Goal: Task Accomplishment & Management: Use online tool/utility

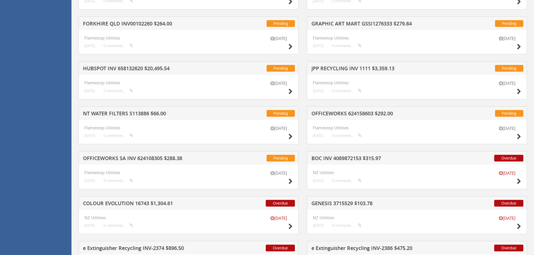
scroll to position [834, 0]
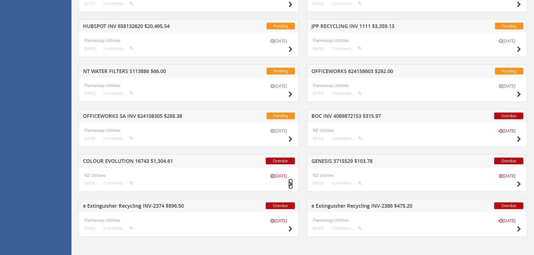
click at [290, 183] on icon at bounding box center [290, 185] width 4 height 6
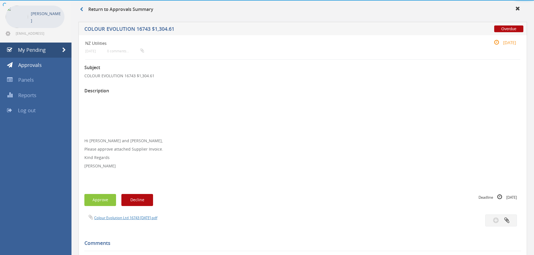
scroll to position [178, 0]
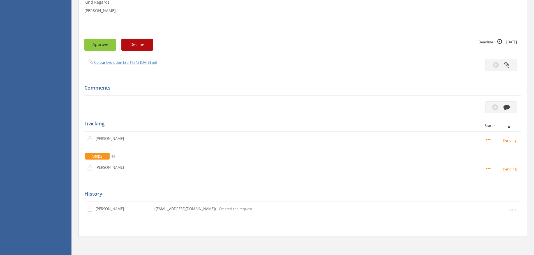
click at [102, 43] on button "Approve" at bounding box center [100, 45] width 32 height 12
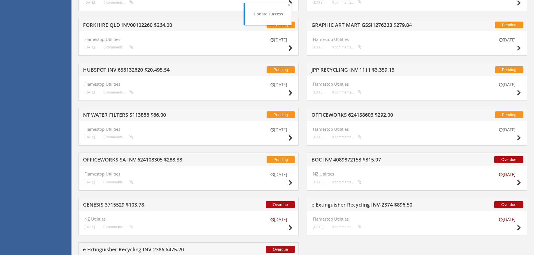
scroll to position [834, 0]
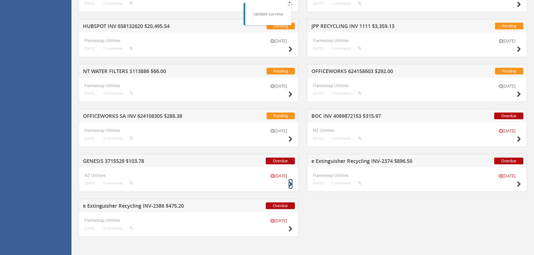
click at [290, 184] on icon at bounding box center [290, 185] width 4 height 6
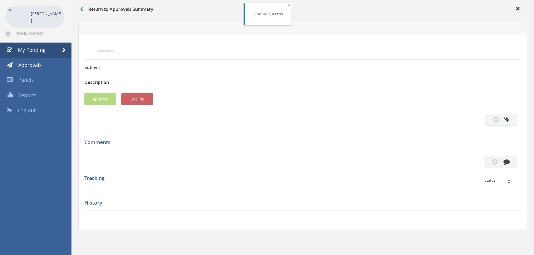
scroll to position [178, 0]
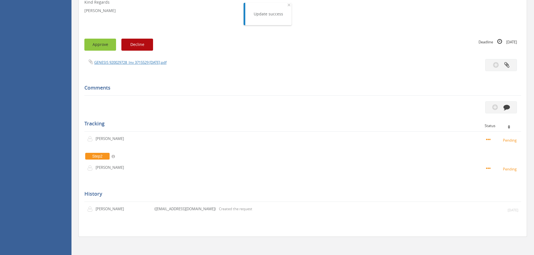
click at [103, 47] on button "Approve" at bounding box center [100, 45] width 32 height 12
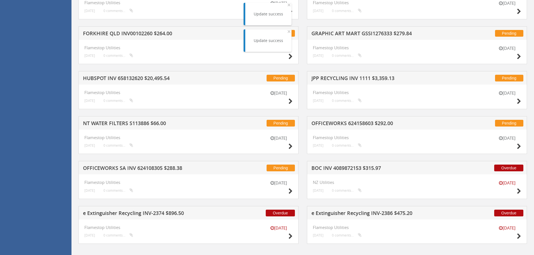
scroll to position [789, 0]
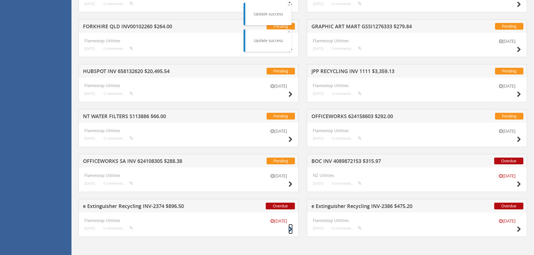
click at [289, 228] on icon at bounding box center [290, 230] width 4 height 6
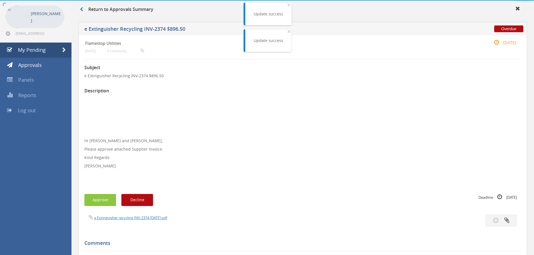
scroll to position [178, 0]
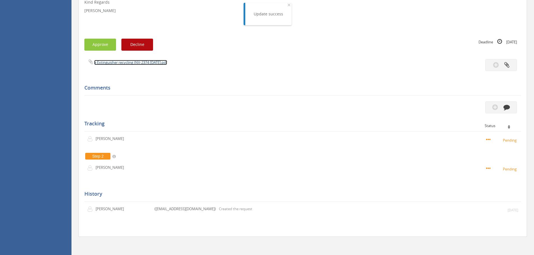
click at [127, 64] on link "e Extinguisher recycling INV-2374 [DATE].pdf" at bounding box center [130, 62] width 73 height 5
click at [106, 50] on button "Approve" at bounding box center [100, 45] width 32 height 12
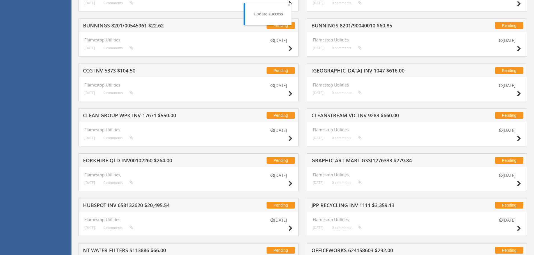
scroll to position [789, 0]
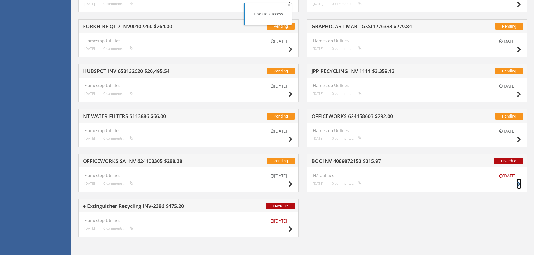
click at [519, 184] on icon at bounding box center [519, 185] width 4 height 6
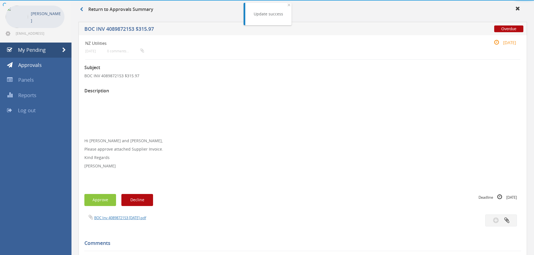
scroll to position [178, 0]
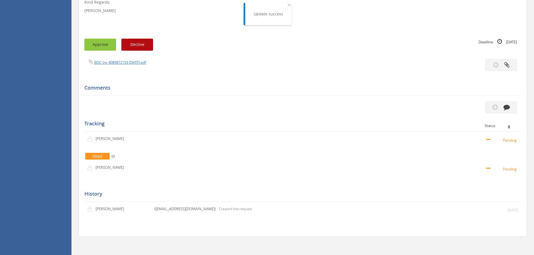
click at [99, 50] on button "Approve" at bounding box center [100, 45] width 32 height 12
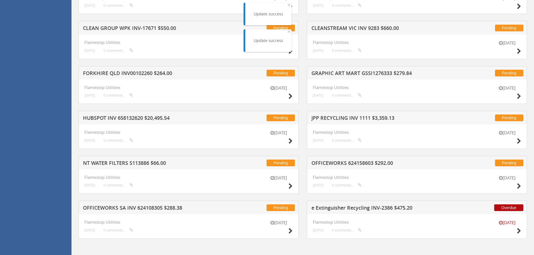
scroll to position [744, 0]
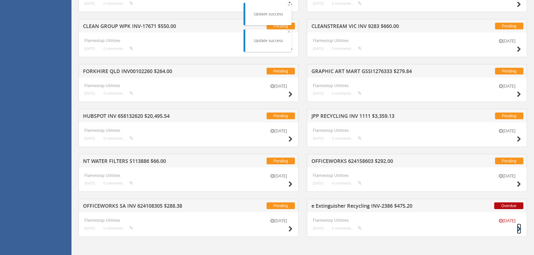
click at [519, 230] on icon at bounding box center [519, 229] width 4 height 6
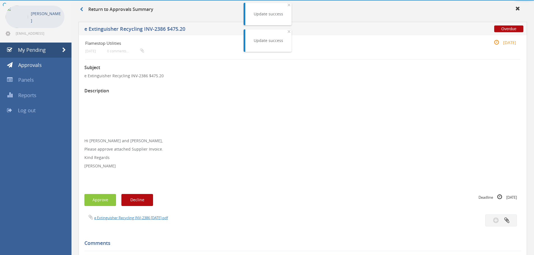
scroll to position [178, 0]
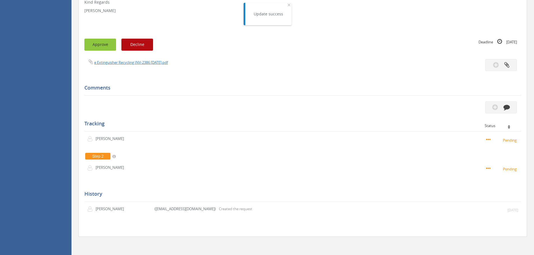
click at [98, 48] on button "Approve" at bounding box center [100, 45] width 32 height 12
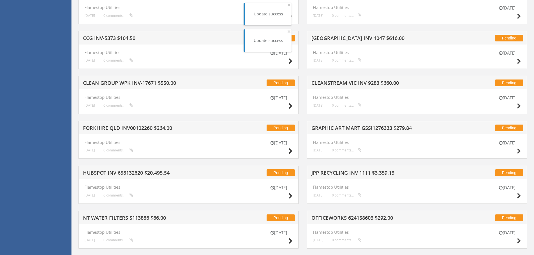
scroll to position [744, 0]
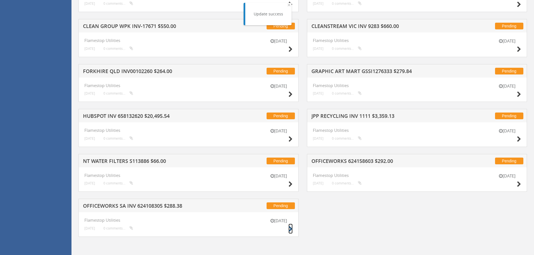
click at [291, 229] on icon at bounding box center [290, 229] width 4 height 6
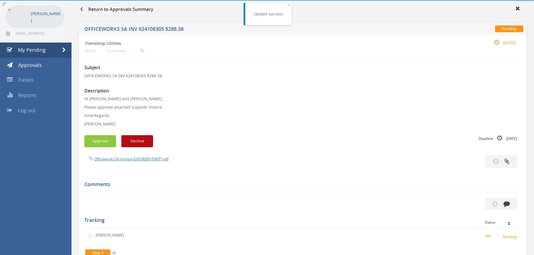
scroll to position [119, 0]
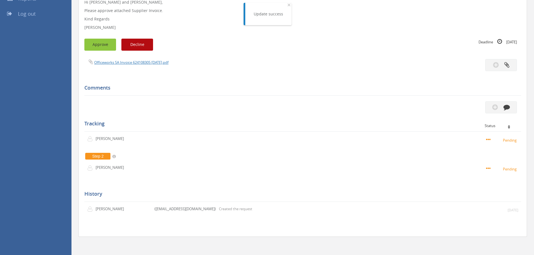
click at [106, 50] on button "Approve" at bounding box center [100, 45] width 32 height 12
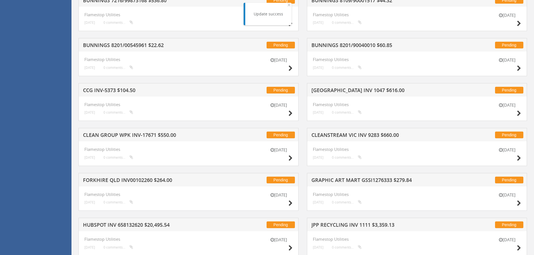
scroll to position [699, 0]
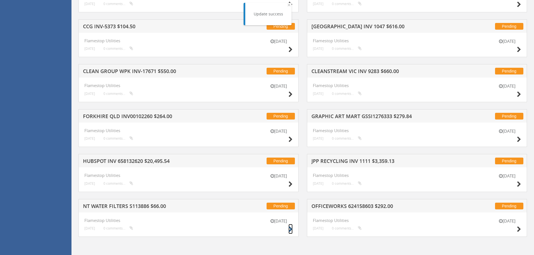
click at [289, 229] on icon at bounding box center [290, 230] width 4 height 6
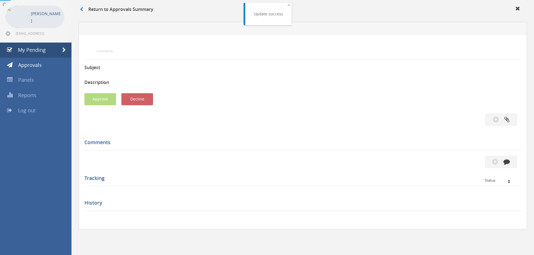
scroll to position [145, 0]
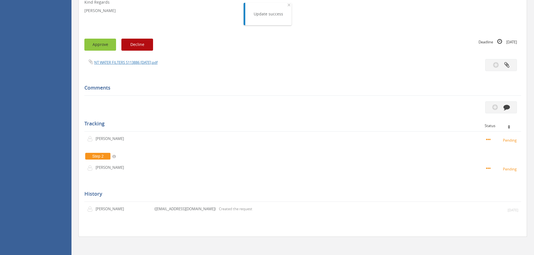
click at [107, 50] on button "Approve" at bounding box center [100, 45] width 32 height 12
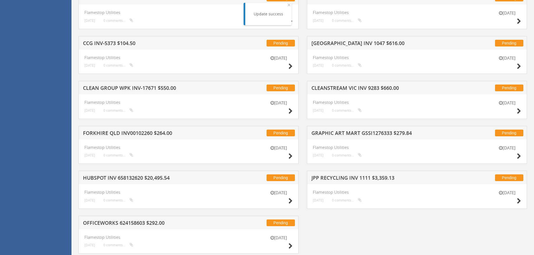
scroll to position [699, 0]
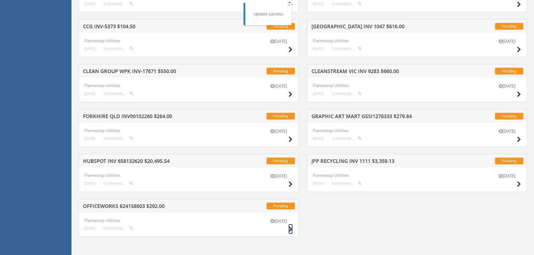
click at [290, 229] on icon at bounding box center [290, 230] width 4 height 6
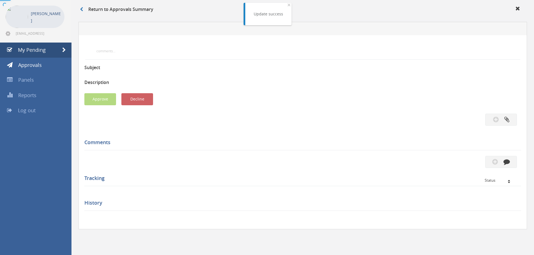
scroll to position [145, 0]
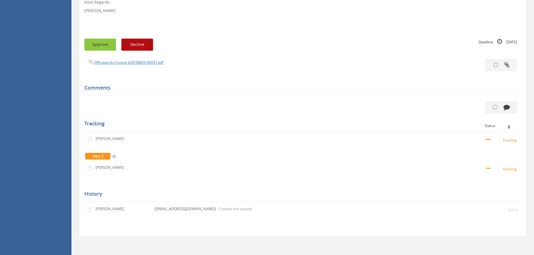
click at [106, 50] on button "Approve" at bounding box center [100, 45] width 32 height 12
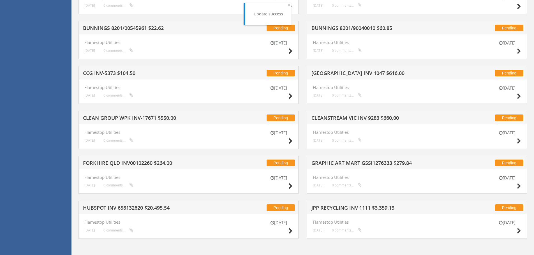
scroll to position [654, 0]
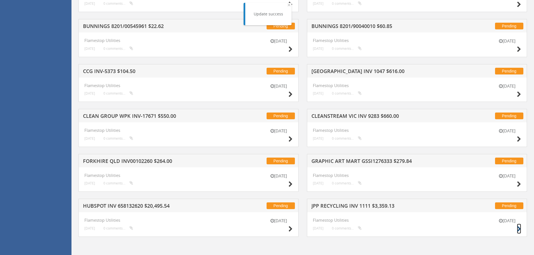
click at [519, 229] on icon at bounding box center [519, 229] width 4 height 6
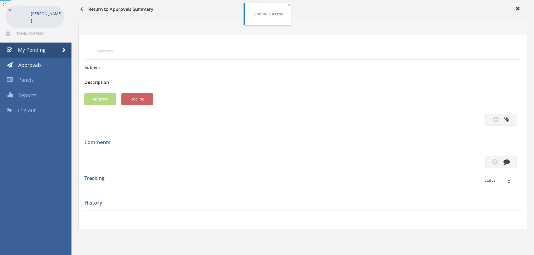
scroll to position [145, 0]
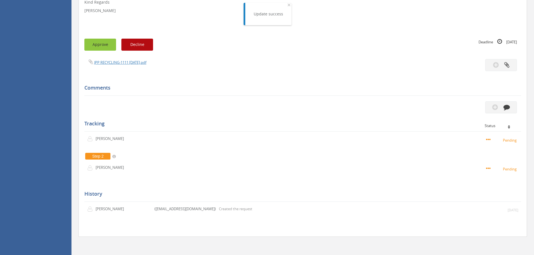
click at [102, 47] on button "Approve" at bounding box center [100, 45] width 32 height 12
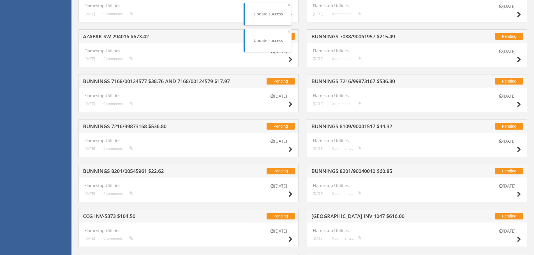
scroll to position [654, 0]
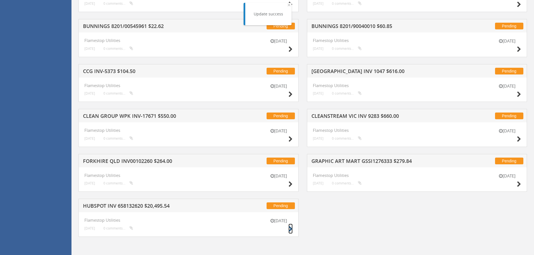
click at [289, 229] on icon at bounding box center [290, 229] width 4 height 6
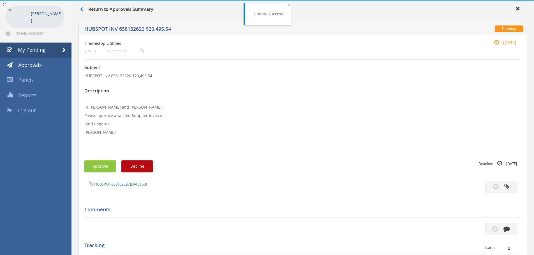
scroll to position [145, 0]
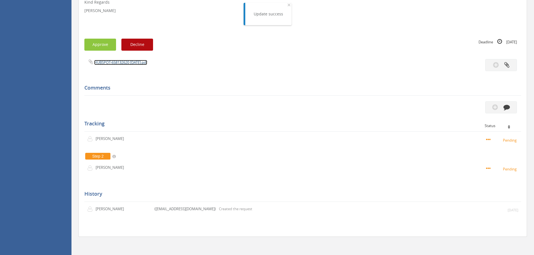
click at [114, 61] on link "HUBSPOT-658132620 [DATE].pdf" at bounding box center [120, 62] width 53 height 5
click at [101, 49] on button "Approve" at bounding box center [100, 45] width 32 height 12
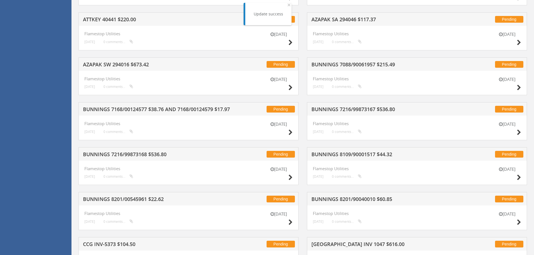
scroll to position [609, 0]
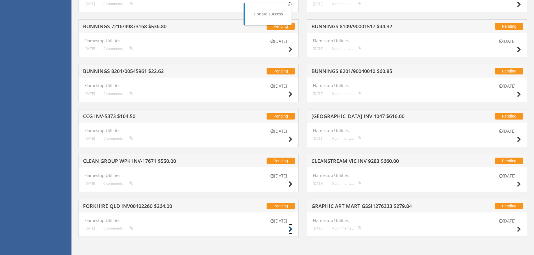
click at [291, 229] on icon at bounding box center [290, 230] width 4 height 6
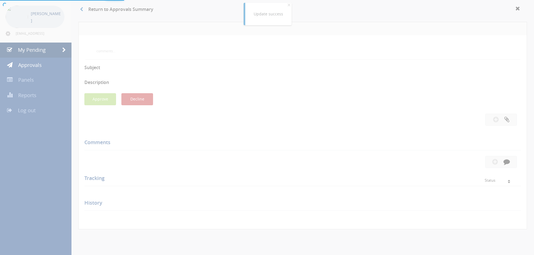
scroll to position [145, 0]
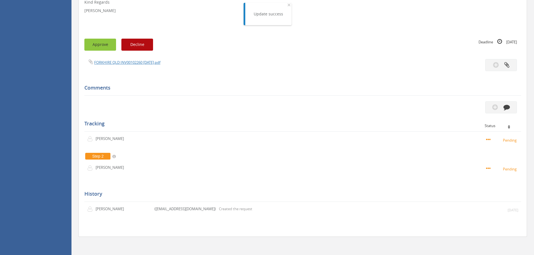
click at [102, 48] on button "Approve" at bounding box center [100, 45] width 32 height 12
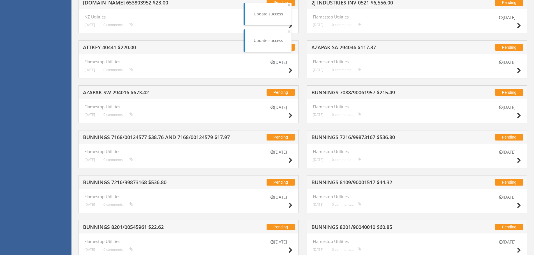
scroll to position [609, 0]
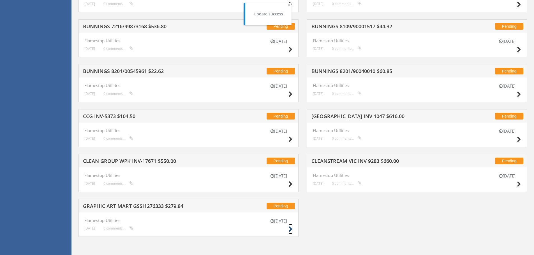
click at [289, 230] on icon at bounding box center [290, 230] width 4 height 6
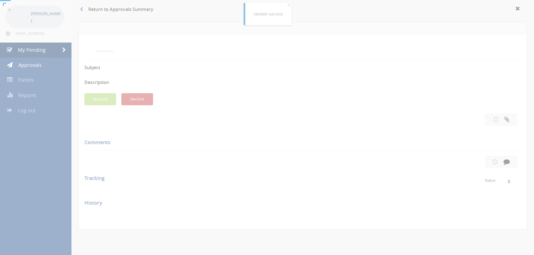
scroll to position [145, 0]
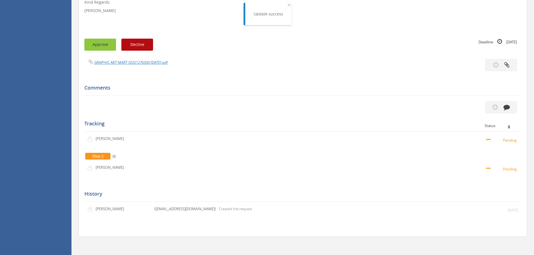
click at [106, 44] on button "Approve" at bounding box center [100, 45] width 32 height 12
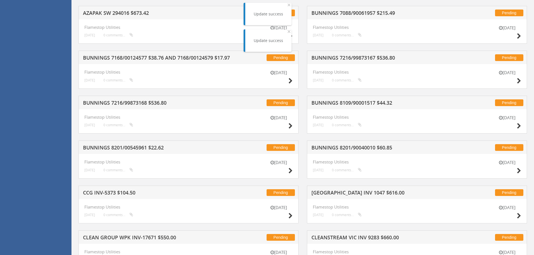
scroll to position [564, 0]
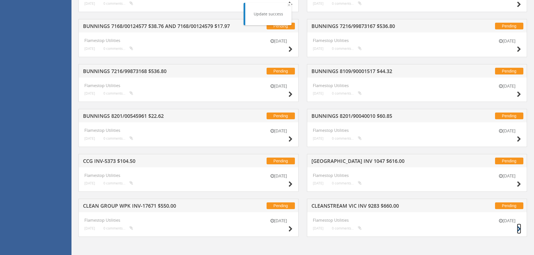
click at [519, 228] on icon at bounding box center [519, 229] width 4 height 6
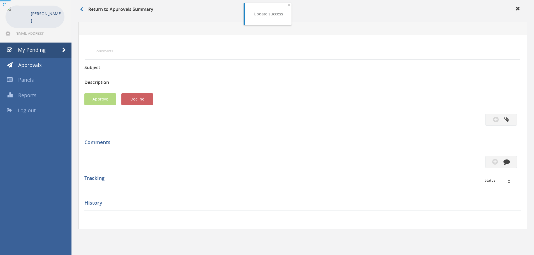
scroll to position [145, 0]
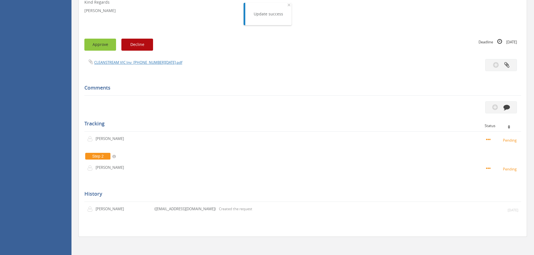
click at [104, 46] on button "Approve" at bounding box center [100, 45] width 32 height 12
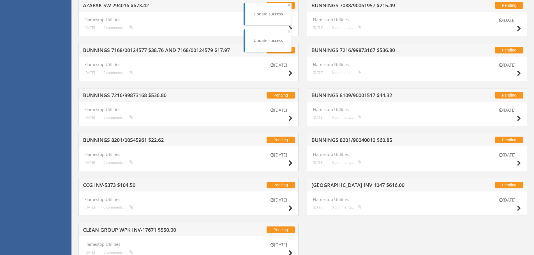
scroll to position [564, 0]
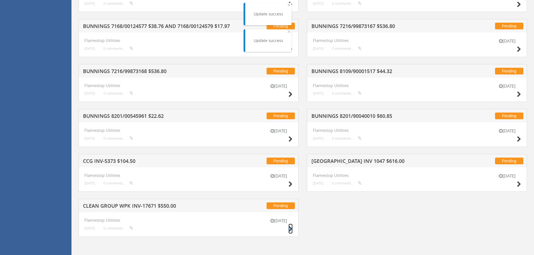
click at [292, 229] on icon at bounding box center [290, 229] width 4 height 6
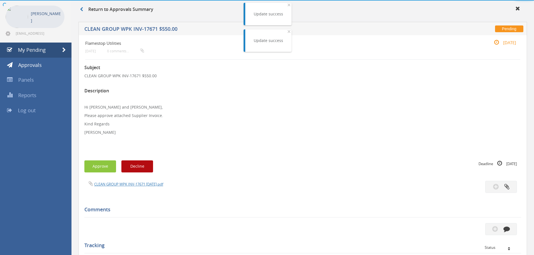
scroll to position [145, 0]
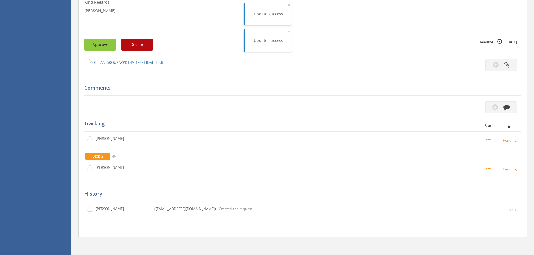
click at [99, 47] on button "Approve" at bounding box center [100, 45] width 32 height 12
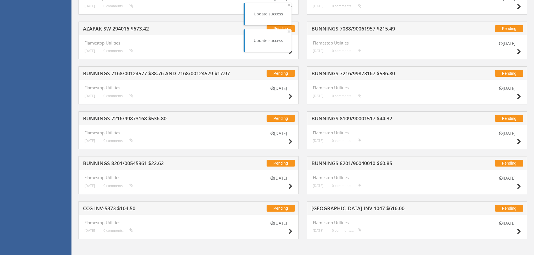
scroll to position [519, 0]
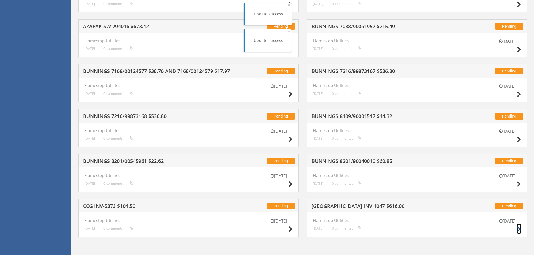
click at [519, 227] on icon at bounding box center [519, 230] width 4 height 6
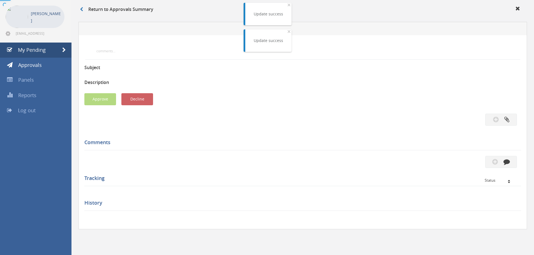
scroll to position [145, 0]
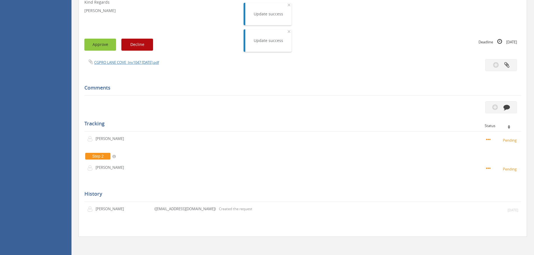
click at [108, 47] on button "Approve" at bounding box center [100, 45] width 32 height 12
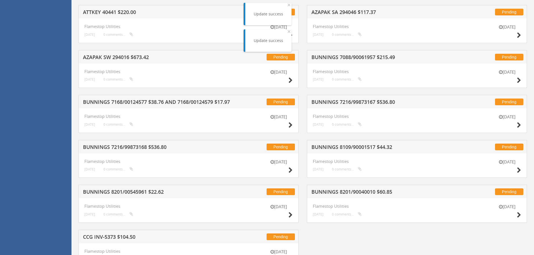
scroll to position [519, 0]
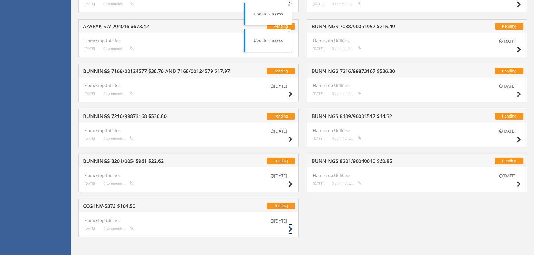
click at [290, 228] on icon at bounding box center [290, 230] width 4 height 6
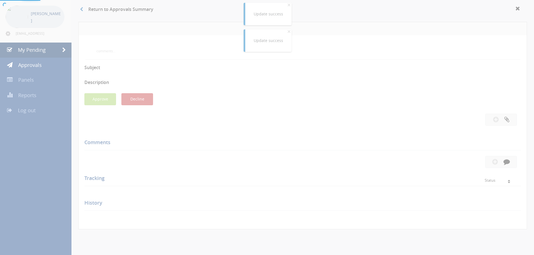
scroll to position [145, 0]
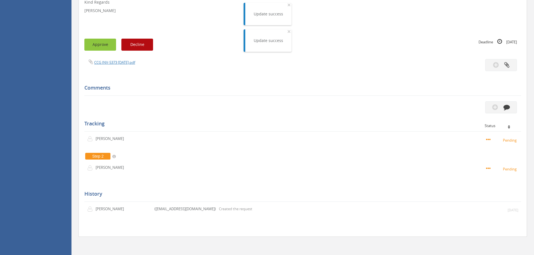
click at [101, 50] on button "Approve" at bounding box center [100, 45] width 32 height 12
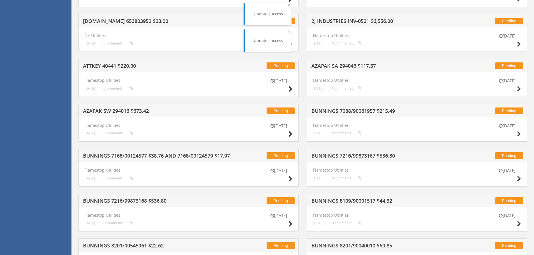
scroll to position [474, 0]
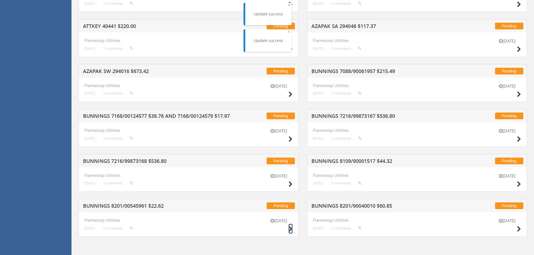
click at [289, 229] on icon at bounding box center [290, 229] width 4 height 6
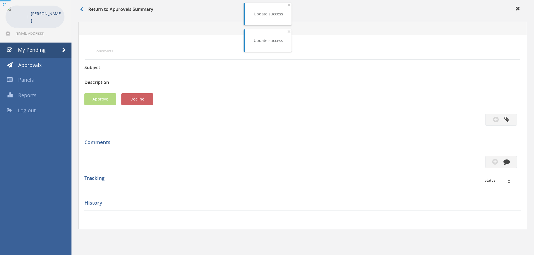
scroll to position [145, 0]
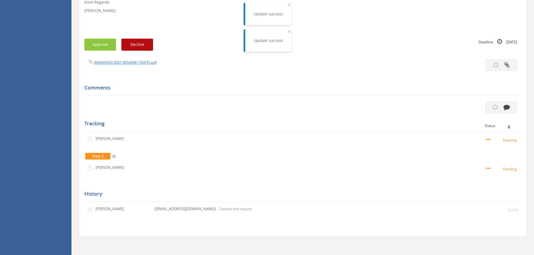
click at [113, 65] on div "BUNNINGS 8201-00545961 [DATE].pdf" at bounding box center [191, 62] width 222 height 6
click at [114, 63] on link "BUNNINGS 8201-00545961 [DATE].pdf" at bounding box center [125, 62] width 62 height 5
click at [99, 47] on button "Approve" at bounding box center [100, 45] width 32 height 12
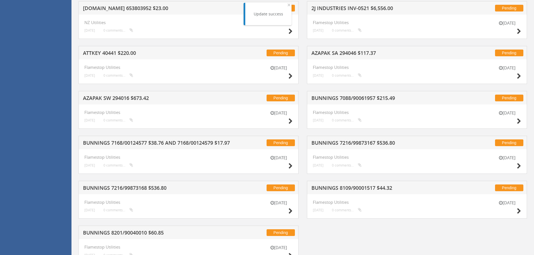
scroll to position [474, 0]
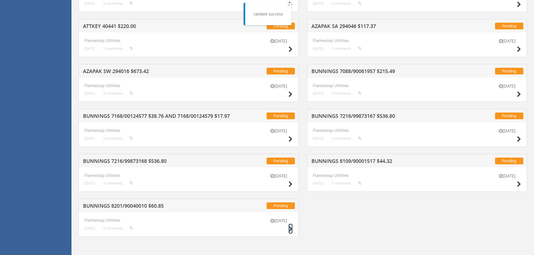
click at [289, 229] on icon at bounding box center [290, 229] width 4 height 6
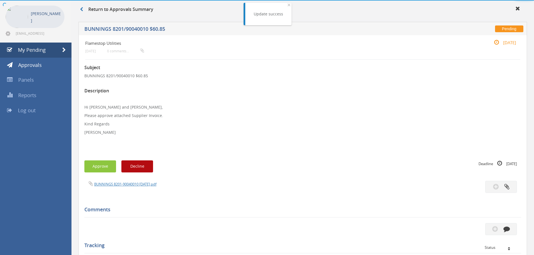
scroll to position [145, 0]
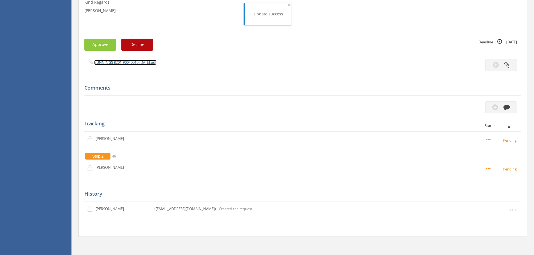
click at [110, 63] on link "BUNNINGS 8201-90040010 [DATE].pdf" at bounding box center [125, 62] width 62 height 5
click at [106, 41] on button "Approve" at bounding box center [100, 45] width 32 height 12
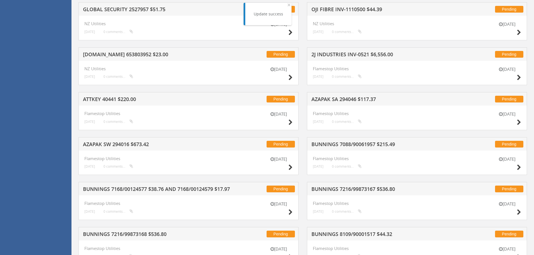
scroll to position [429, 0]
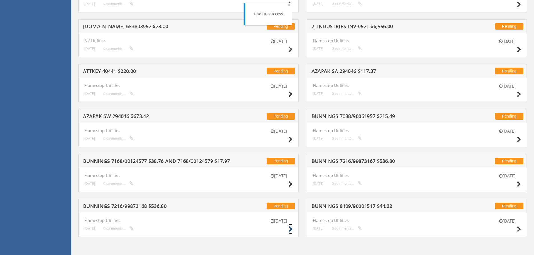
click at [289, 228] on icon at bounding box center [290, 230] width 4 height 6
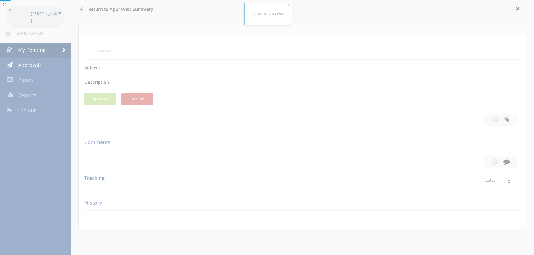
scroll to position [145, 0]
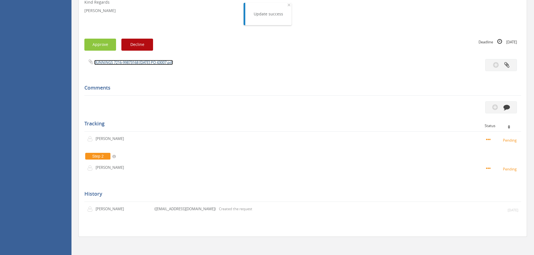
click at [129, 63] on link "BUNNINGS 7216-99873168 [DATE] PO 43007.pdf" at bounding box center [133, 62] width 79 height 5
click at [101, 45] on button "Approve" at bounding box center [100, 45] width 32 height 12
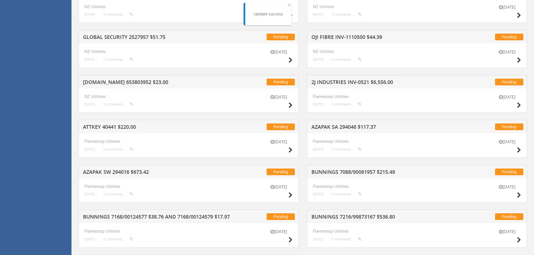
scroll to position [429, 0]
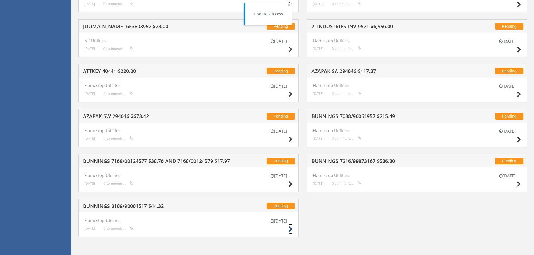
click at [289, 227] on icon at bounding box center [290, 230] width 4 height 6
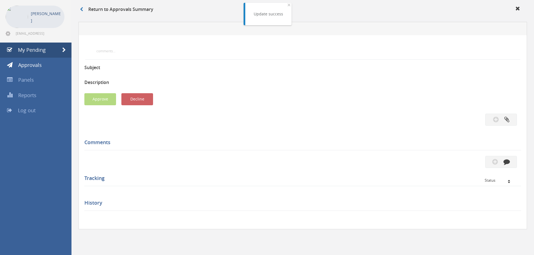
scroll to position [145, 0]
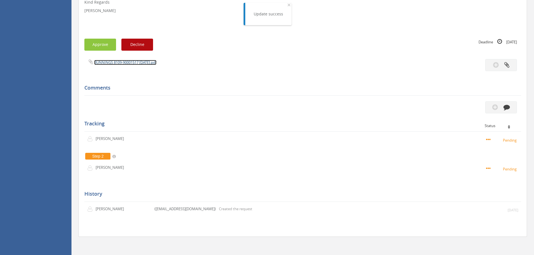
click at [118, 62] on link "BUNNINGS 8109-90001517 [DATE].pdf" at bounding box center [125, 62] width 62 height 5
click at [103, 43] on button "Approve" at bounding box center [100, 45] width 32 height 12
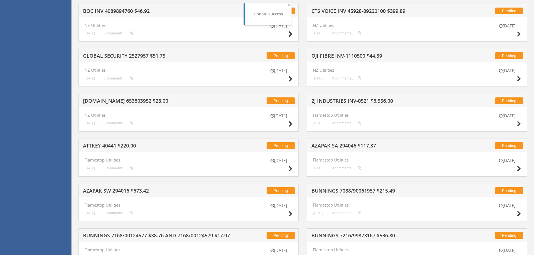
scroll to position [384, 0]
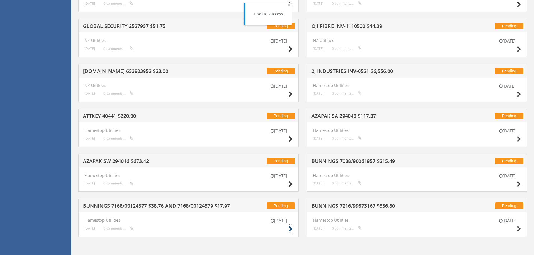
click at [291, 228] on icon at bounding box center [290, 229] width 4 height 6
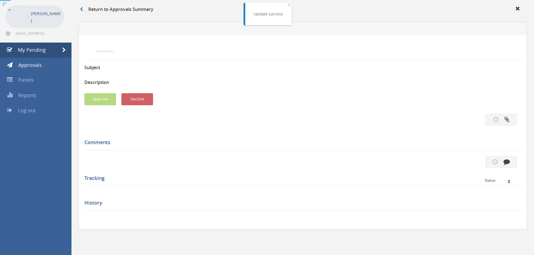
scroll to position [145, 0]
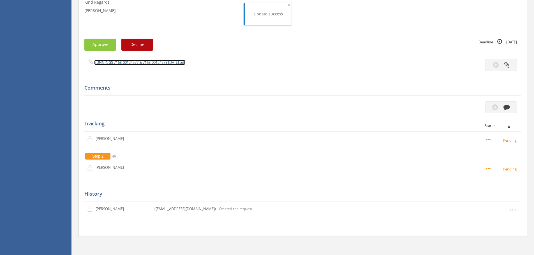
click at [114, 63] on link "BUNNINGS 7168-00124577 & 7168-00124579 [DATE].pdf" at bounding box center [139, 62] width 91 height 5
click at [107, 47] on button "Approve" at bounding box center [100, 45] width 32 height 12
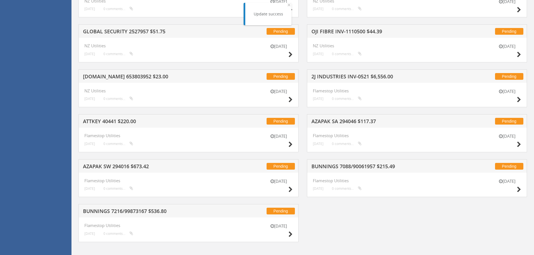
scroll to position [384, 0]
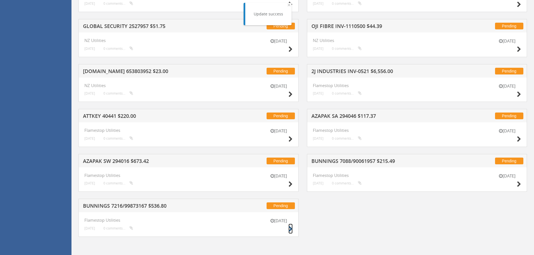
click at [291, 229] on icon at bounding box center [290, 229] width 4 height 6
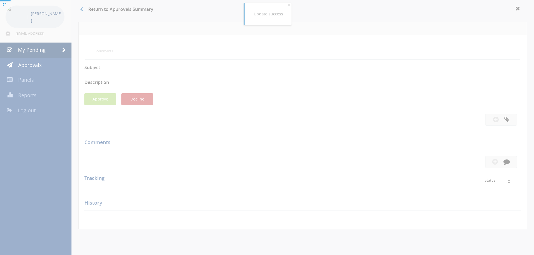
scroll to position [145, 0]
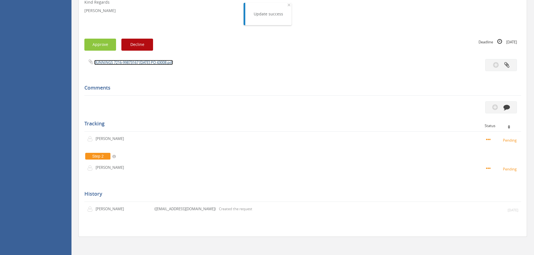
click at [125, 62] on link "BUNNINGS 7216-99873167 [DATE] PO 43008.pdf" at bounding box center [133, 62] width 79 height 5
click at [101, 48] on button "Approve" at bounding box center [100, 45] width 32 height 12
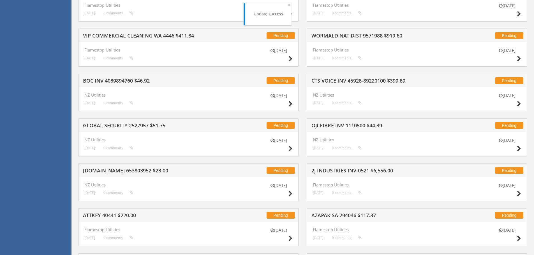
scroll to position [339, 0]
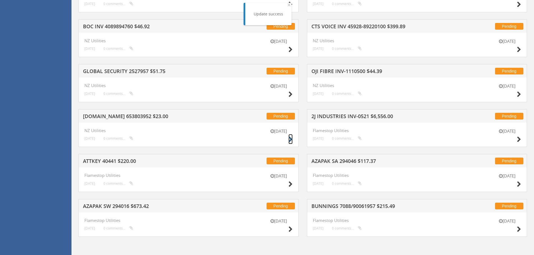
click at [290, 140] on icon at bounding box center [290, 140] width 4 height 6
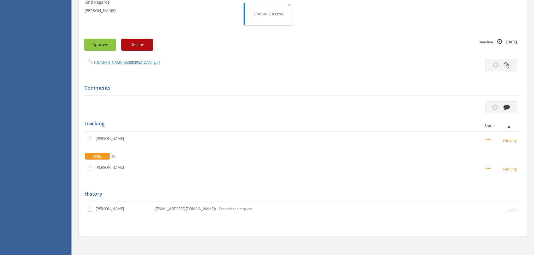
click at [99, 46] on button "Approve" at bounding box center [100, 45] width 32 height 12
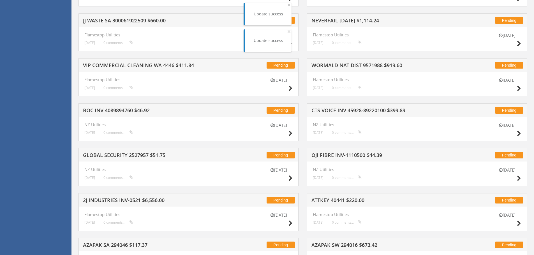
scroll to position [257, 0]
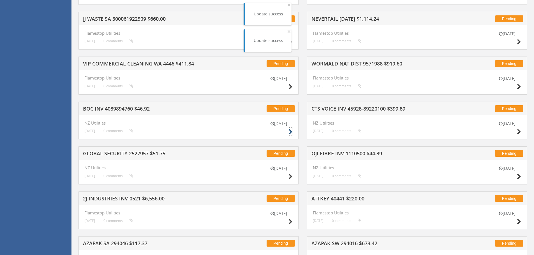
click at [289, 133] on icon at bounding box center [290, 132] width 4 height 6
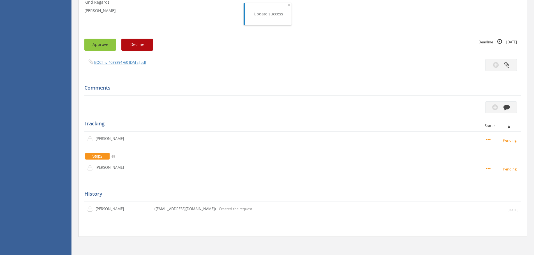
click at [110, 44] on button "Approve" at bounding box center [100, 45] width 32 height 12
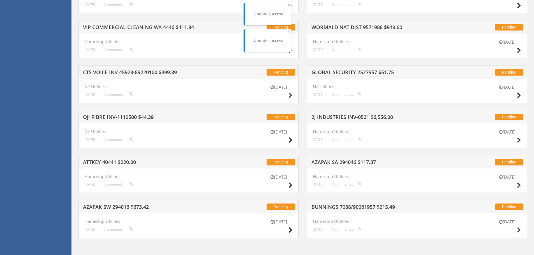
scroll to position [294, 0]
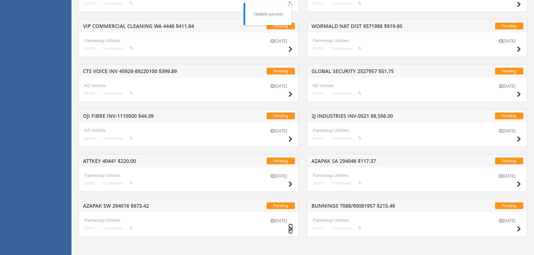
click at [292, 230] on icon at bounding box center [290, 229] width 4 height 6
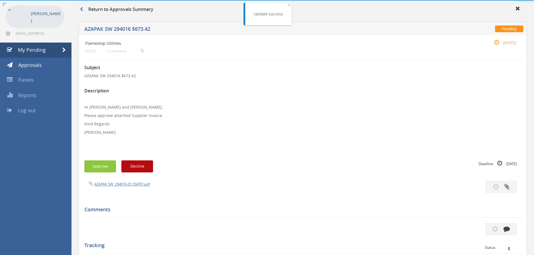
scroll to position [145, 0]
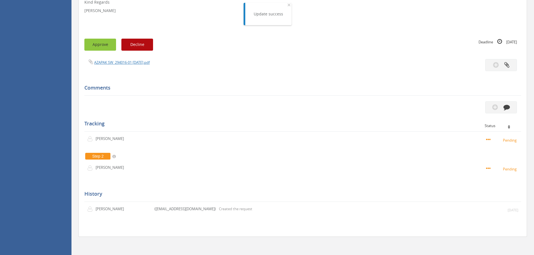
click at [104, 47] on button "Approve" at bounding box center [100, 45] width 32 height 12
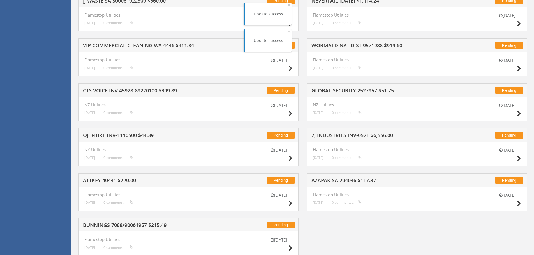
scroll to position [294, 0]
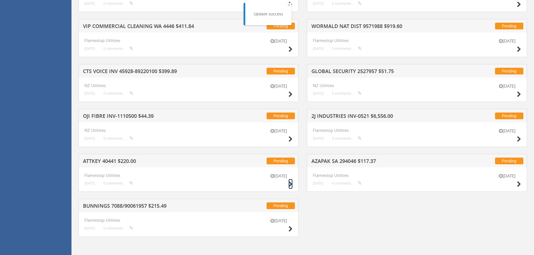
click at [290, 183] on icon at bounding box center [290, 185] width 4 height 6
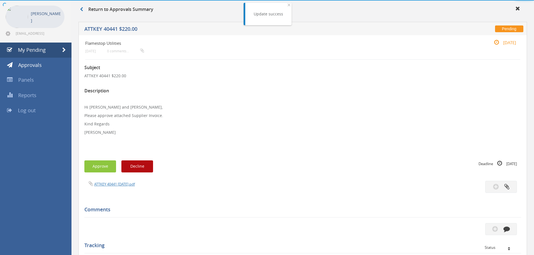
scroll to position [145, 0]
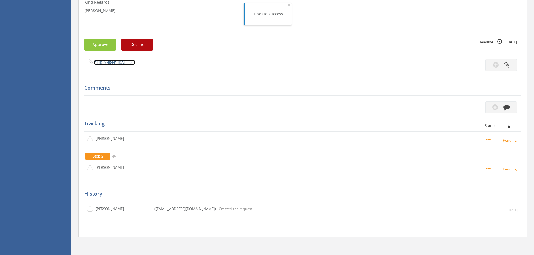
click at [115, 61] on link "ATTKEY 40441 [DATE].pdf" at bounding box center [114, 62] width 41 height 5
click at [106, 49] on button "Approve" at bounding box center [100, 45] width 32 height 12
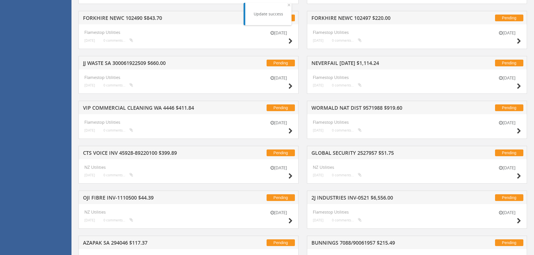
scroll to position [249, 0]
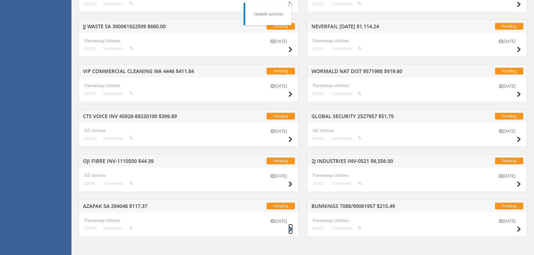
click at [290, 228] on icon at bounding box center [290, 230] width 4 height 6
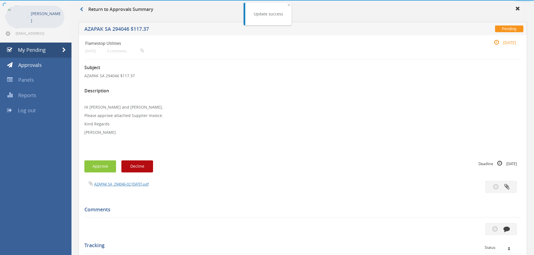
scroll to position [145, 0]
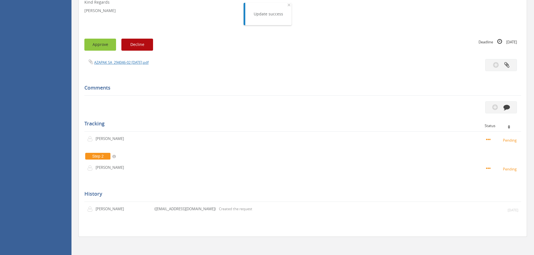
click at [105, 48] on button "Approve" at bounding box center [100, 45] width 32 height 12
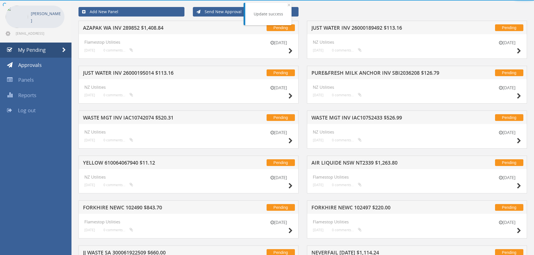
scroll to position [145, 0]
